Goal: Download file/media

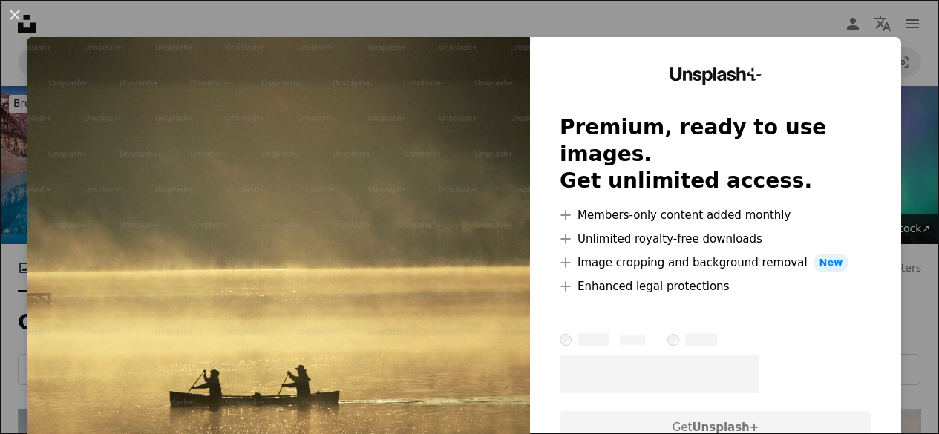
scroll to position [1261, 0]
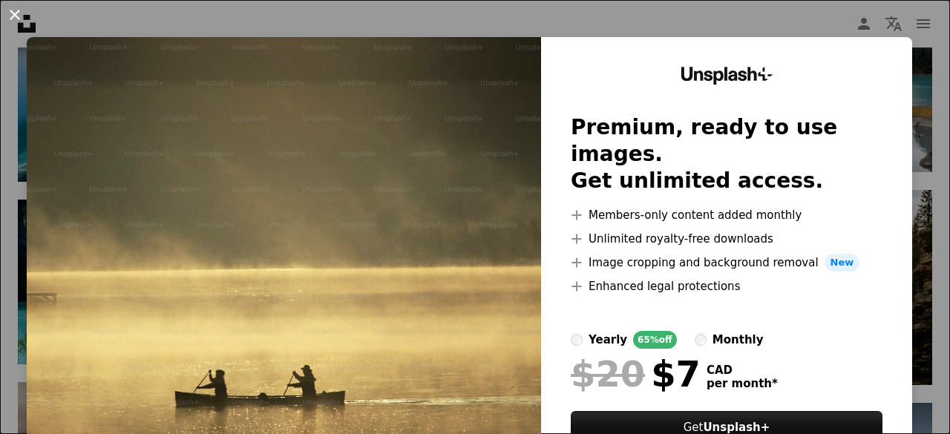
click at [10, 13] on button "An X shape" at bounding box center [15, 15] width 18 height 18
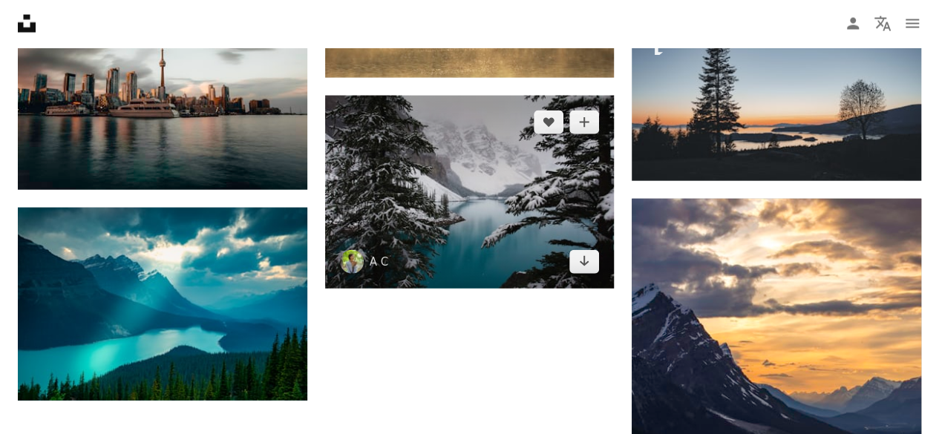
scroll to position [1781, 0]
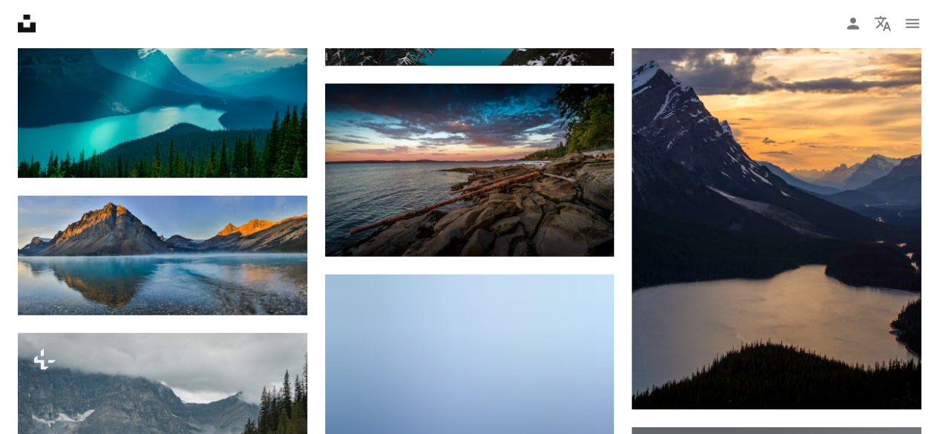
scroll to position [2003, 0]
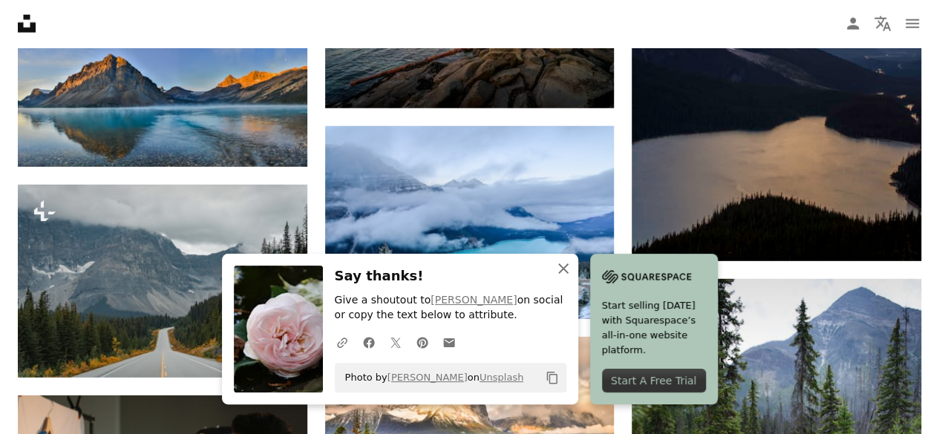
click at [572, 269] on icon "An X shape" at bounding box center [563, 269] width 18 height 18
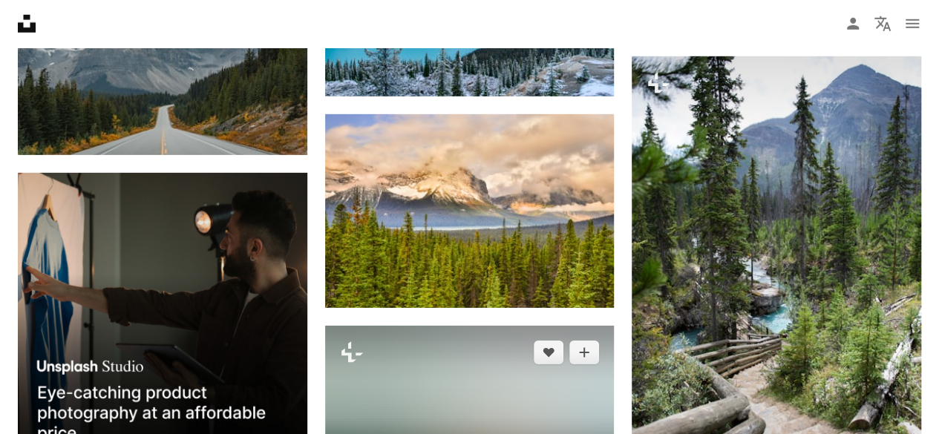
scroll to position [2300, 0]
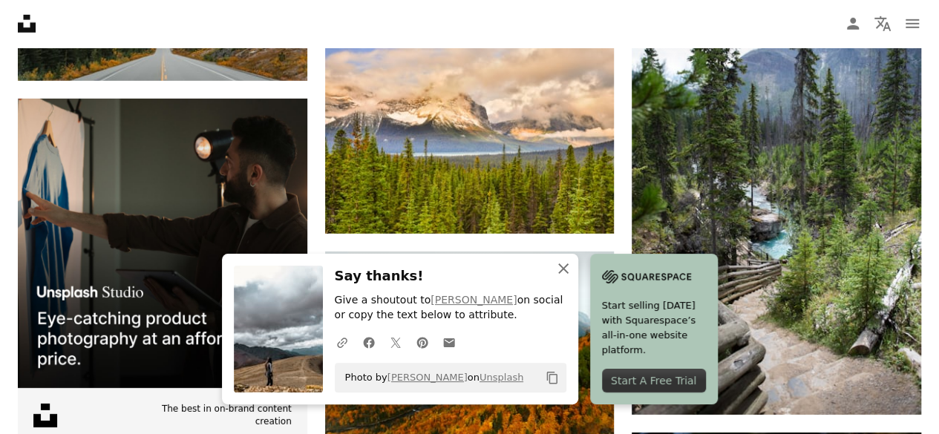
click at [572, 269] on icon "An X shape" at bounding box center [563, 269] width 18 height 18
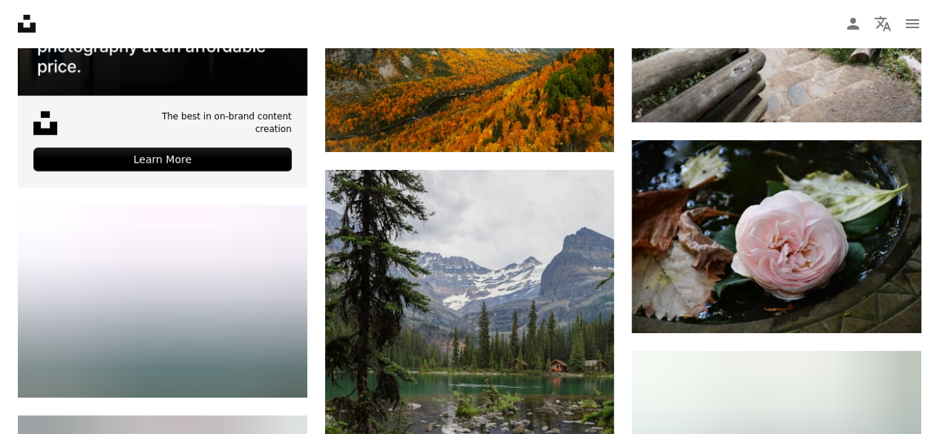
scroll to position [2597, 0]
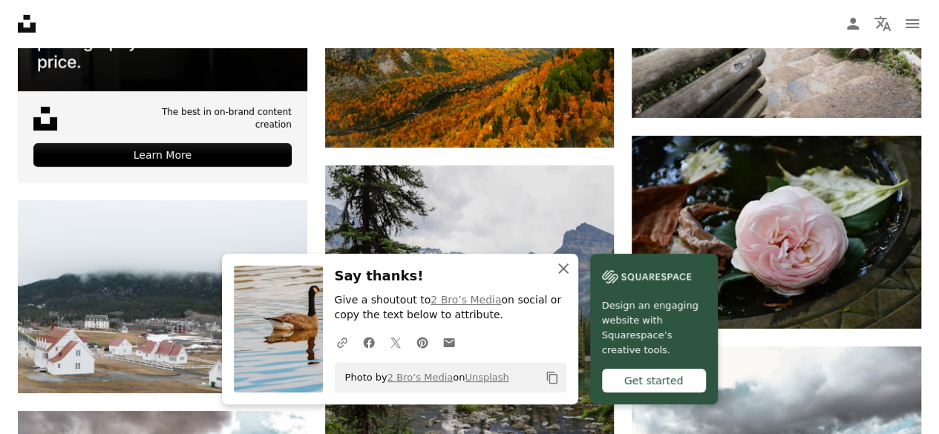
click at [568, 269] on icon "button" at bounding box center [563, 268] width 10 height 10
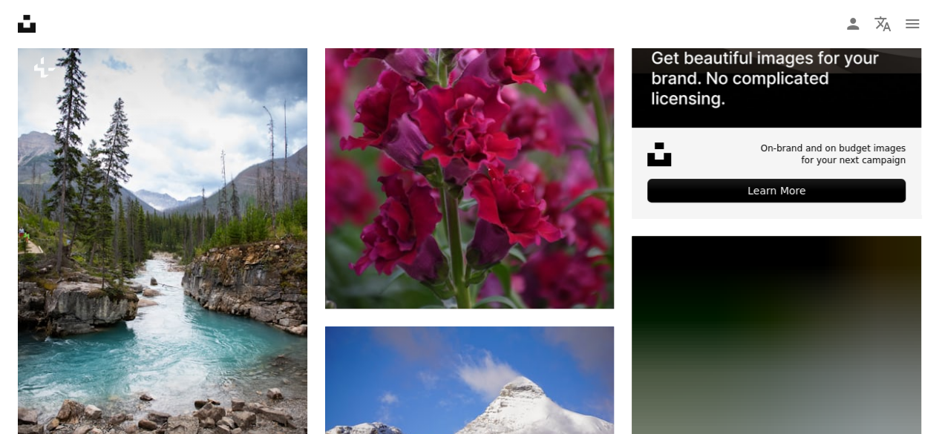
scroll to position [6084, 0]
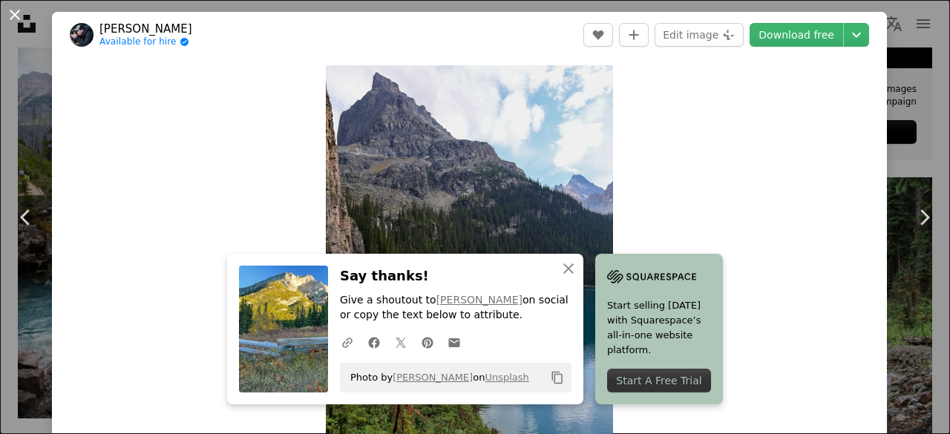
click at [16, 6] on button "An X shape" at bounding box center [15, 15] width 18 height 18
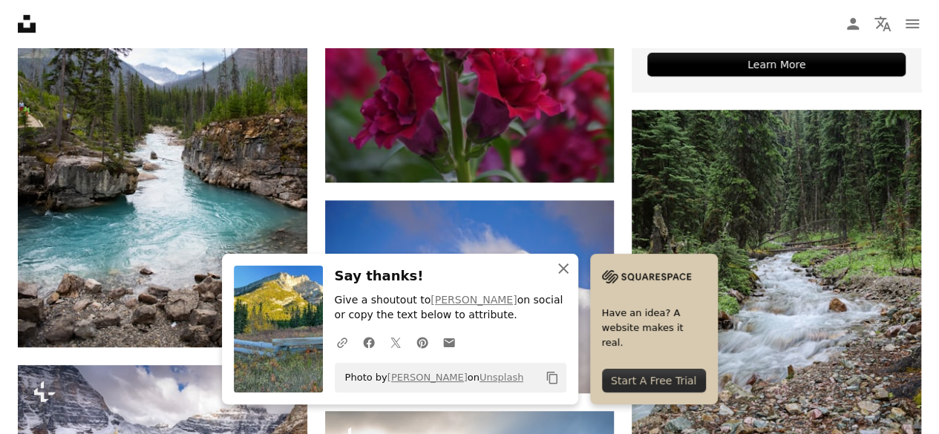
click at [572, 269] on icon "An X shape" at bounding box center [563, 269] width 18 height 18
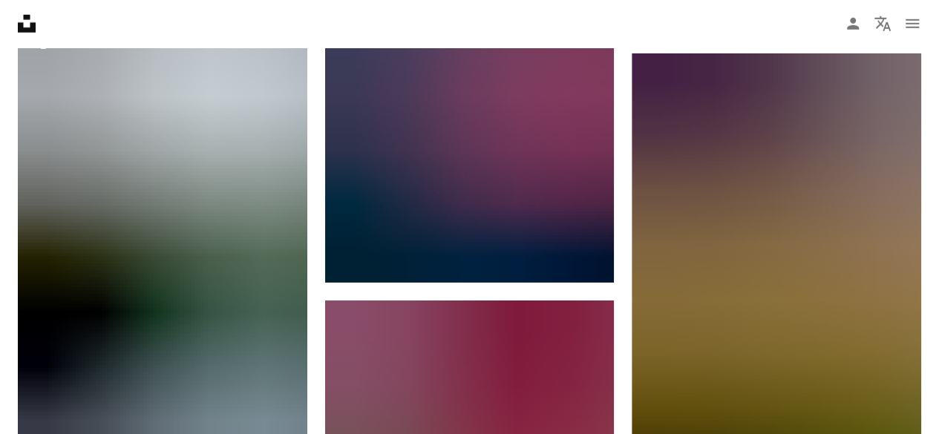
scroll to position [10685, 0]
